Goal: Task Accomplishment & Management: Use online tool/utility

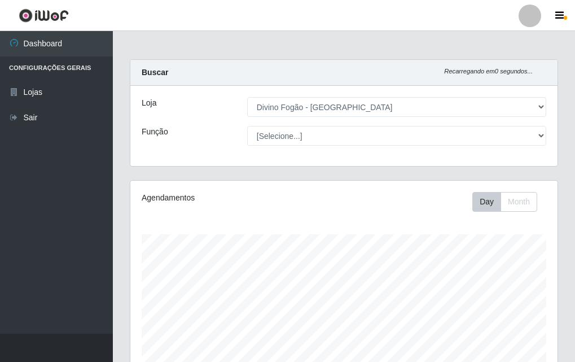
select select "499"
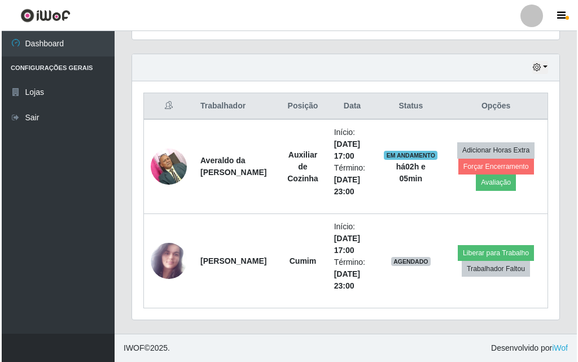
scroll to position [234, 427]
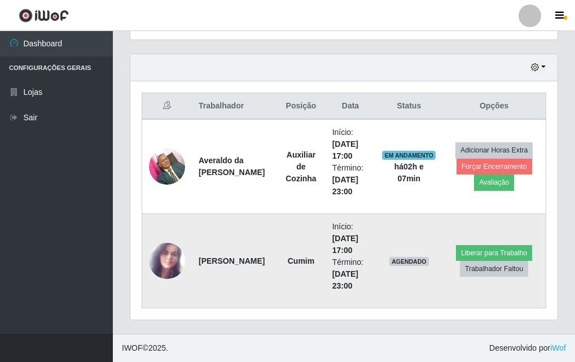
click at [250, 221] on td "[PERSON_NAME]" at bounding box center [234, 261] width 85 height 94
click at [491, 271] on button "Trabalhador Faltou" at bounding box center [494, 269] width 68 height 16
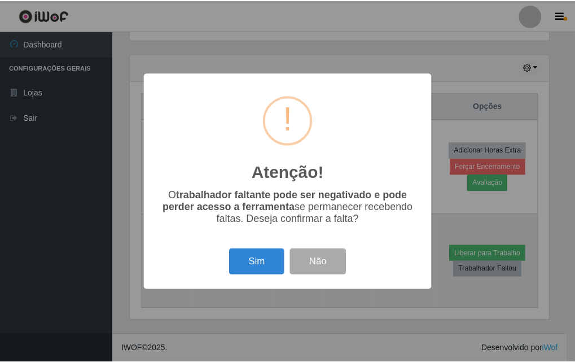
scroll to position [234, 422]
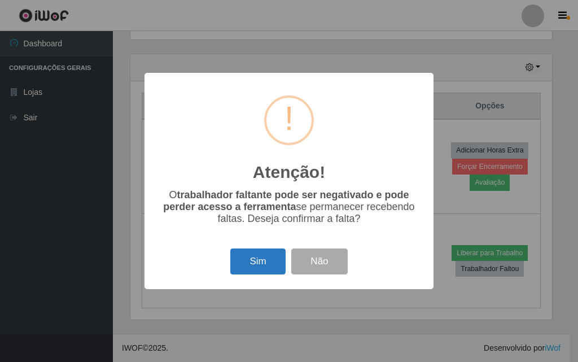
click at [263, 266] on button "Sim" at bounding box center [257, 261] width 55 height 27
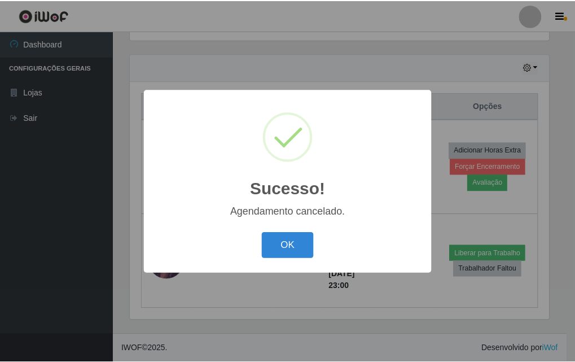
scroll to position [281, 0]
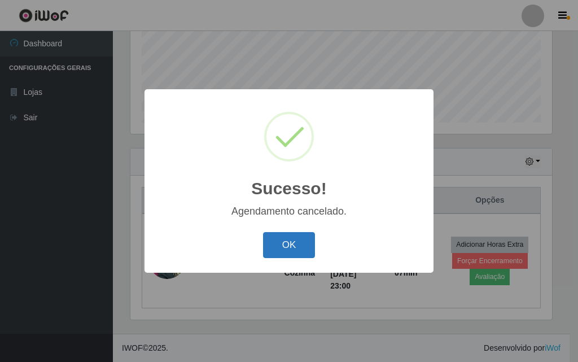
click at [296, 240] on button "OK" at bounding box center [289, 245] width 52 height 27
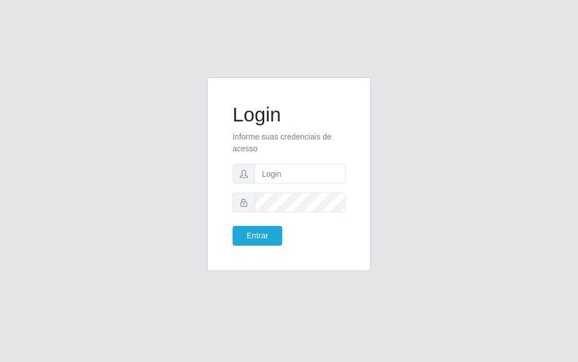
drag, startPoint x: 0, startPoint y: 0, endPoint x: 168, endPoint y: 41, distance: 173.0
drag, startPoint x: 168, startPoint y: 41, endPoint x: 478, endPoint y: 201, distance: 348.4
click at [478, 201] on div "Login Informe suas credenciais de acesso Entrar" at bounding box center [289, 180] width 542 height 207
click at [461, 142] on div "Login Informe suas credenciais de acesso Entrar" at bounding box center [289, 180] width 542 height 207
click at [62, 32] on div "Login Informe suas credenciais de acesso Entrar" at bounding box center [289, 181] width 578 height 362
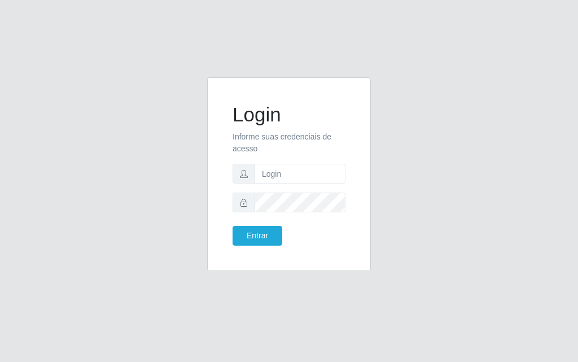
click at [449, 117] on div "Login Informe suas credenciais de acesso Entrar" at bounding box center [289, 180] width 542 height 207
click at [282, 164] on input "text" at bounding box center [300, 174] width 91 height 20
drag, startPoint x: 277, startPoint y: 170, endPoint x: 286, endPoint y: 182, distance: 14.6
click at [277, 170] on input "text" at bounding box center [300, 174] width 91 height 20
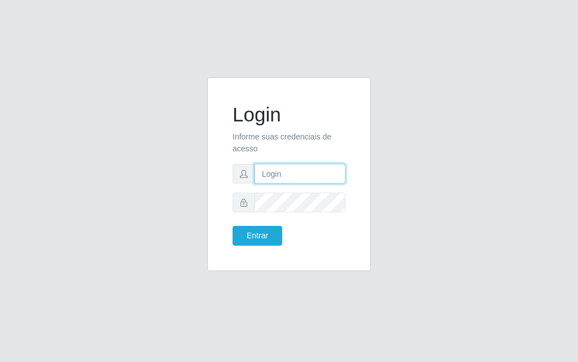
type input "jessica@divinofogao"
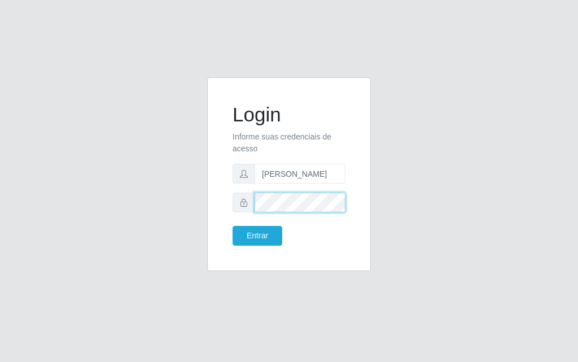
click at [233, 226] on button "Entrar" at bounding box center [258, 236] width 50 height 20
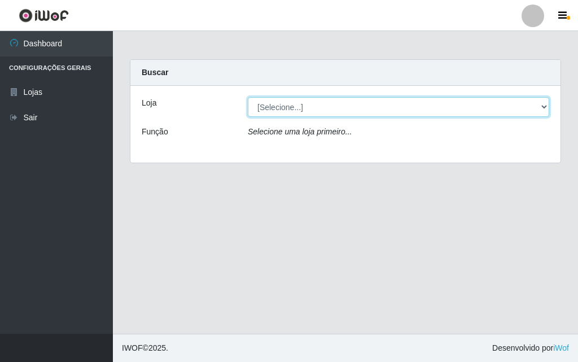
click at [285, 107] on select "[Selecione...] Divino Fogão - Campina Grande" at bounding box center [398, 107] width 301 height 20
select select "499"
click at [248, 97] on select "[Selecione...] Divino Fogão - Campina Grande" at bounding box center [398, 107] width 301 height 20
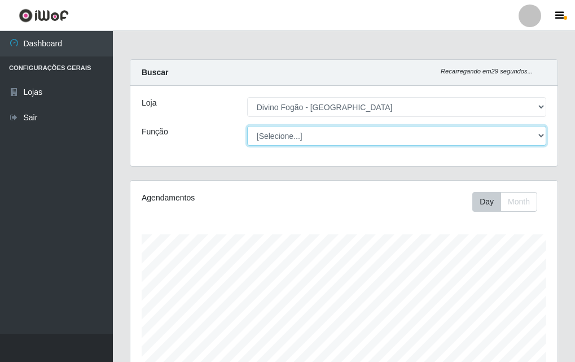
click at [294, 135] on select "[Selecione...] ASG ASG + ASG ++ Auxiliar de Cozinha Auxiliar de Cozinha + Auxil…" at bounding box center [396, 136] width 299 height 20
click at [247, 126] on select "[Selecione...] ASG ASG + ASG ++ Auxiliar de Cozinha Auxiliar de Cozinha + Auxil…" at bounding box center [396, 136] width 299 height 20
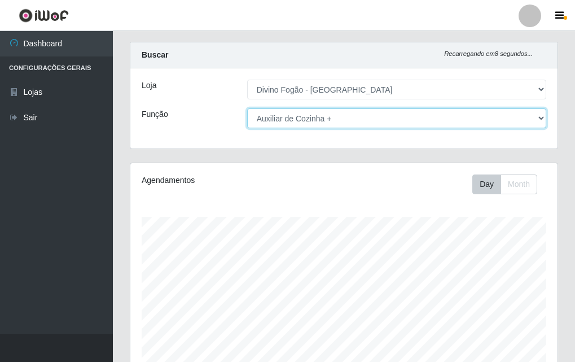
scroll to position [0, 0]
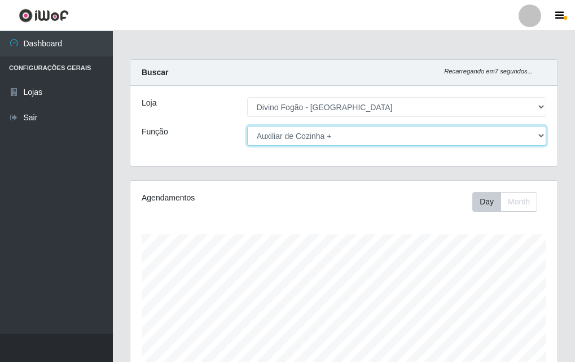
click at [336, 135] on select "[Selecione...] ASG ASG + ASG ++ Auxiliar de Cozinha Auxiliar de Cozinha + Auxil…" at bounding box center [396, 136] width 299 height 20
select select "9"
click at [247, 126] on select "[Selecione...] ASG ASG + ASG ++ Auxiliar de Cozinha Auxiliar de Cozinha + Auxil…" at bounding box center [396, 136] width 299 height 20
